Goal: Check status: Check status

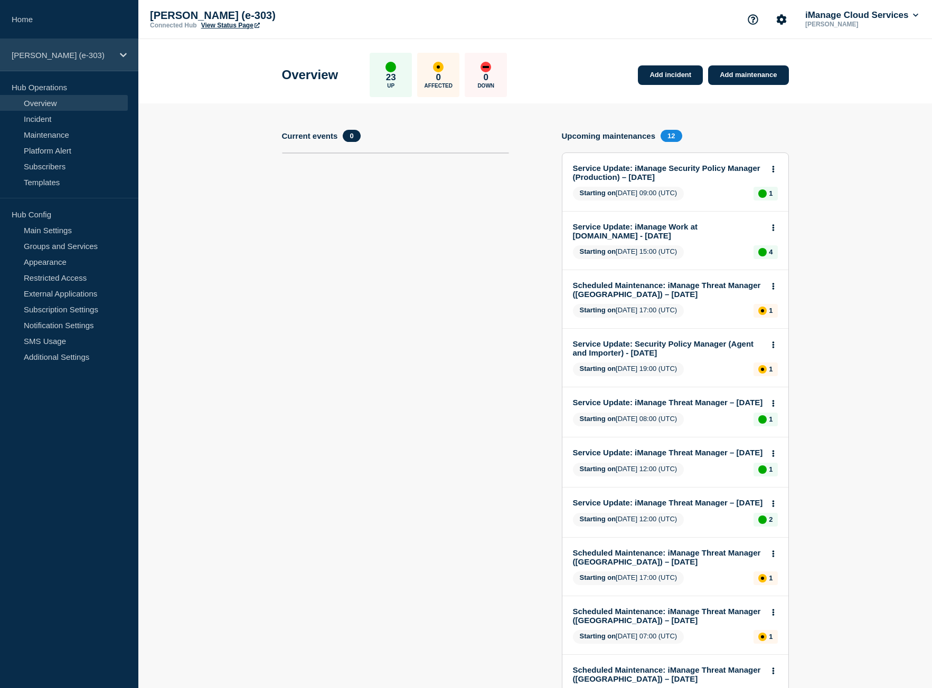
click at [33, 51] on p "[PERSON_NAME] (e-303)" at bounding box center [62, 55] width 101 height 9
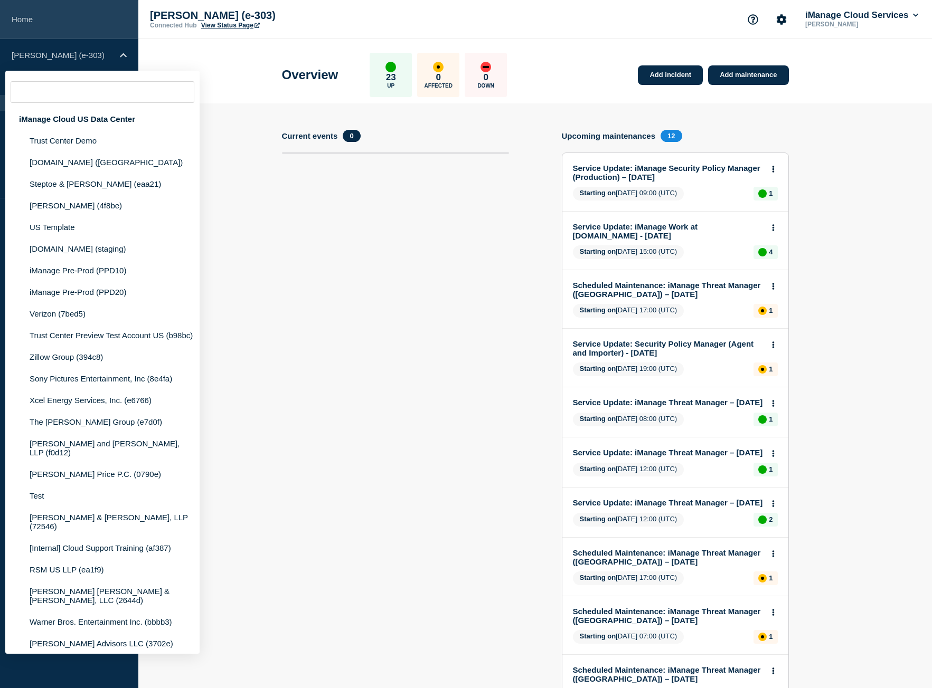
click at [35, 16] on link "Home" at bounding box center [69, 19] width 138 height 39
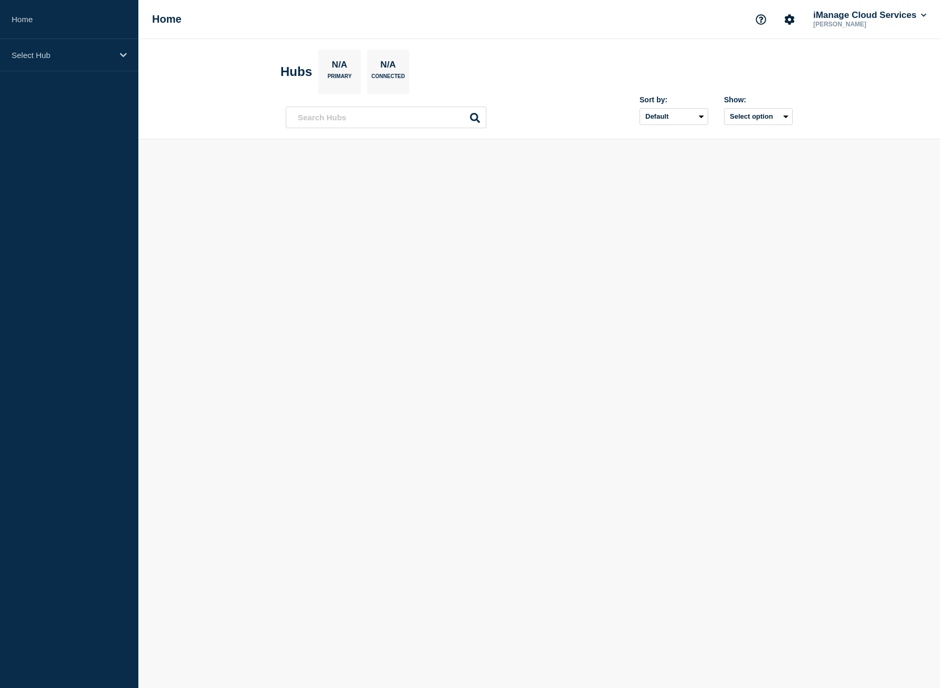
click at [45, 55] on p "Select Hub" at bounding box center [62, 55] width 101 height 9
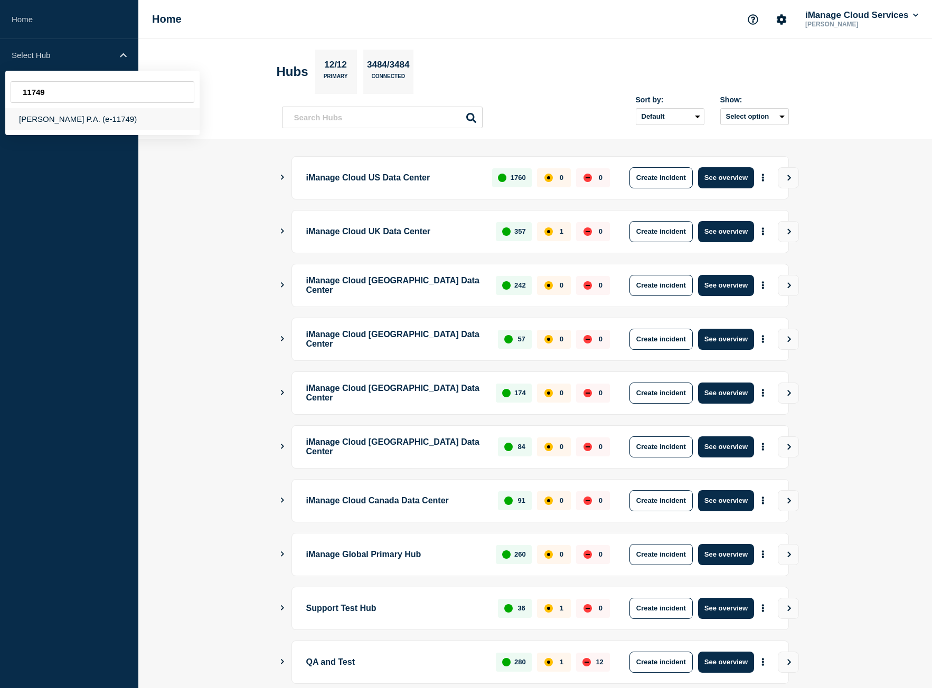
type input "11749"
click at [102, 118] on div "[PERSON_NAME] P.A. (e-11749)" at bounding box center [102, 119] width 194 height 22
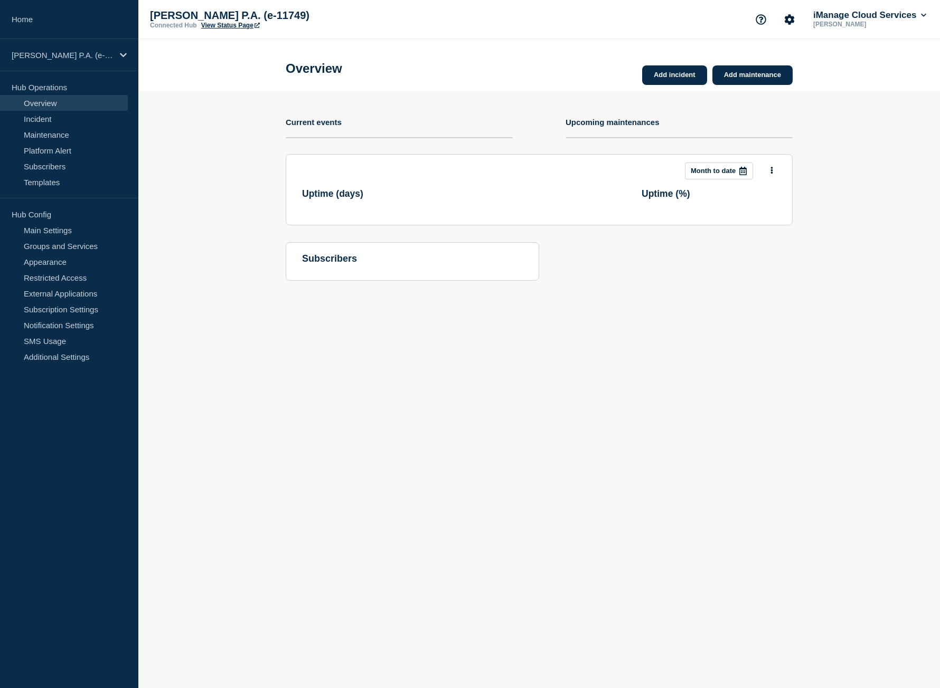
click at [228, 28] on link "View Status Page" at bounding box center [230, 25] width 59 height 7
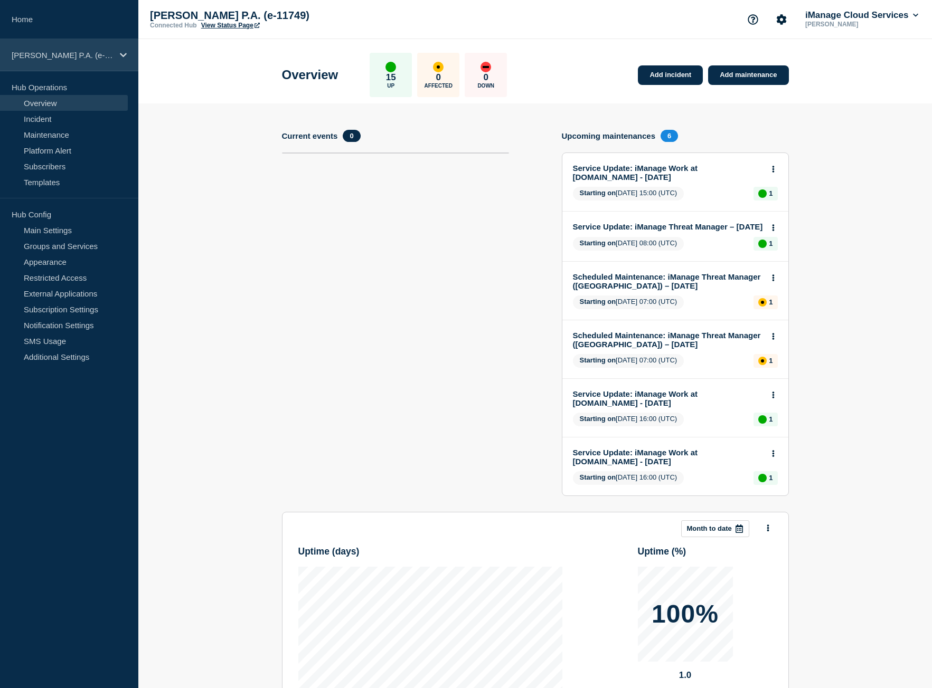
click at [36, 60] on div "[PERSON_NAME] P.A. (e-11749)" at bounding box center [69, 55] width 138 height 32
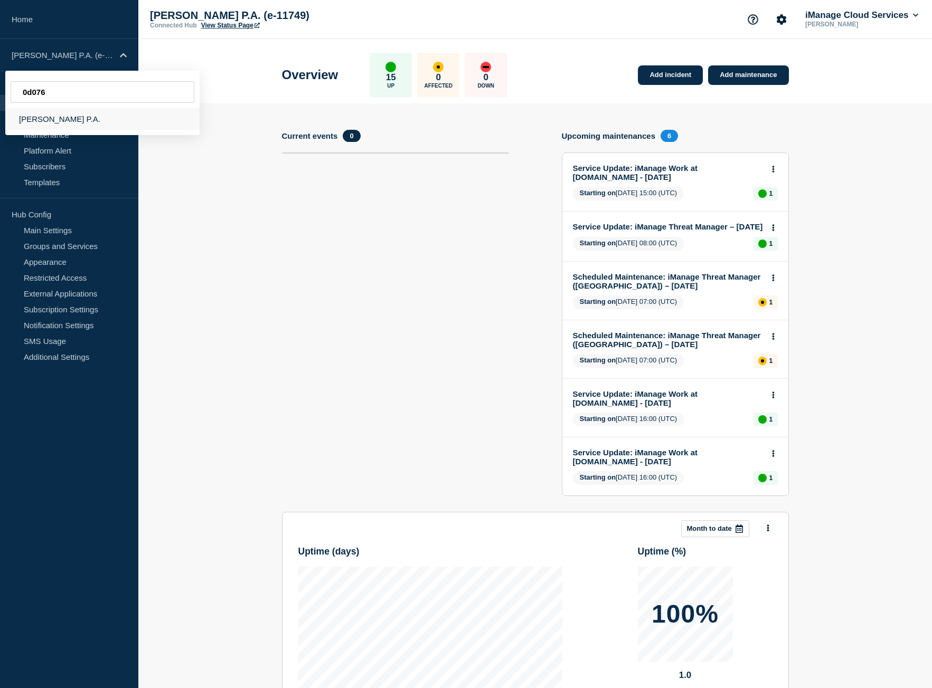
type input "0d076"
click at [88, 125] on div "[PERSON_NAME] P.A." at bounding box center [102, 119] width 194 height 22
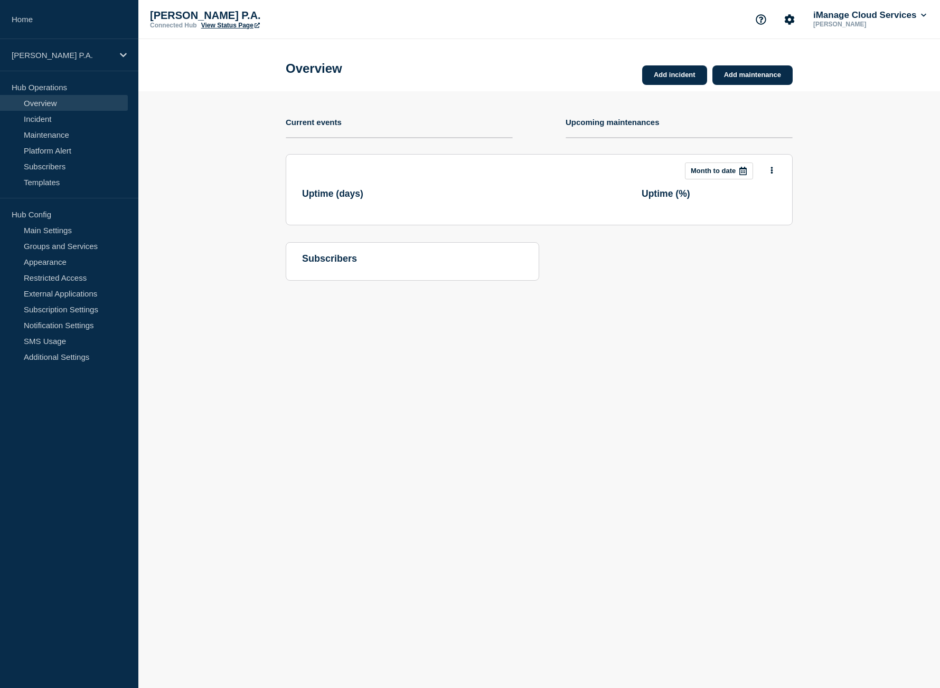
click at [239, 27] on link "View Status Page" at bounding box center [230, 25] width 59 height 7
